Goal: Register for event/course

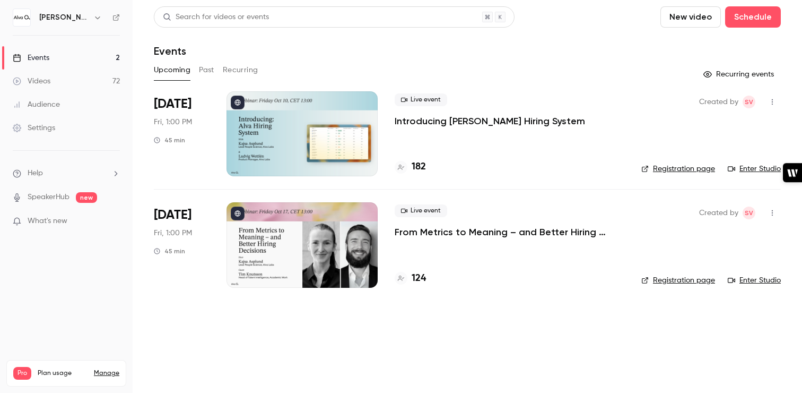
click at [487, 230] on p "From Metrics to Meaning – and Better Hiring Decisions" at bounding box center [510, 232] width 230 height 13
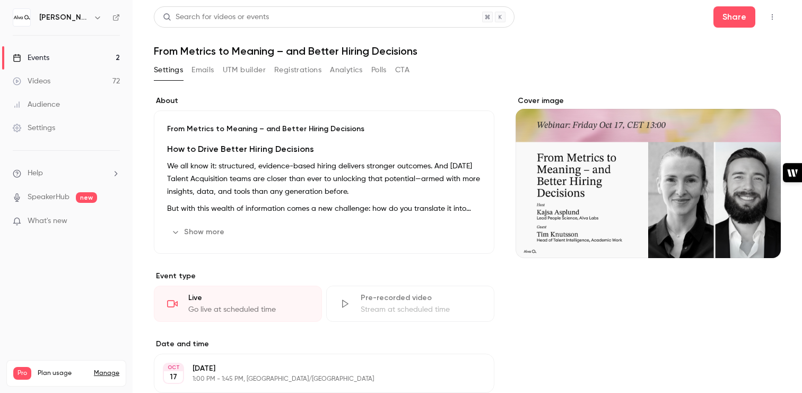
click at [215, 229] on button "Show more" at bounding box center [199, 231] width 64 height 17
